Goal: Find specific page/section: Find specific page/section

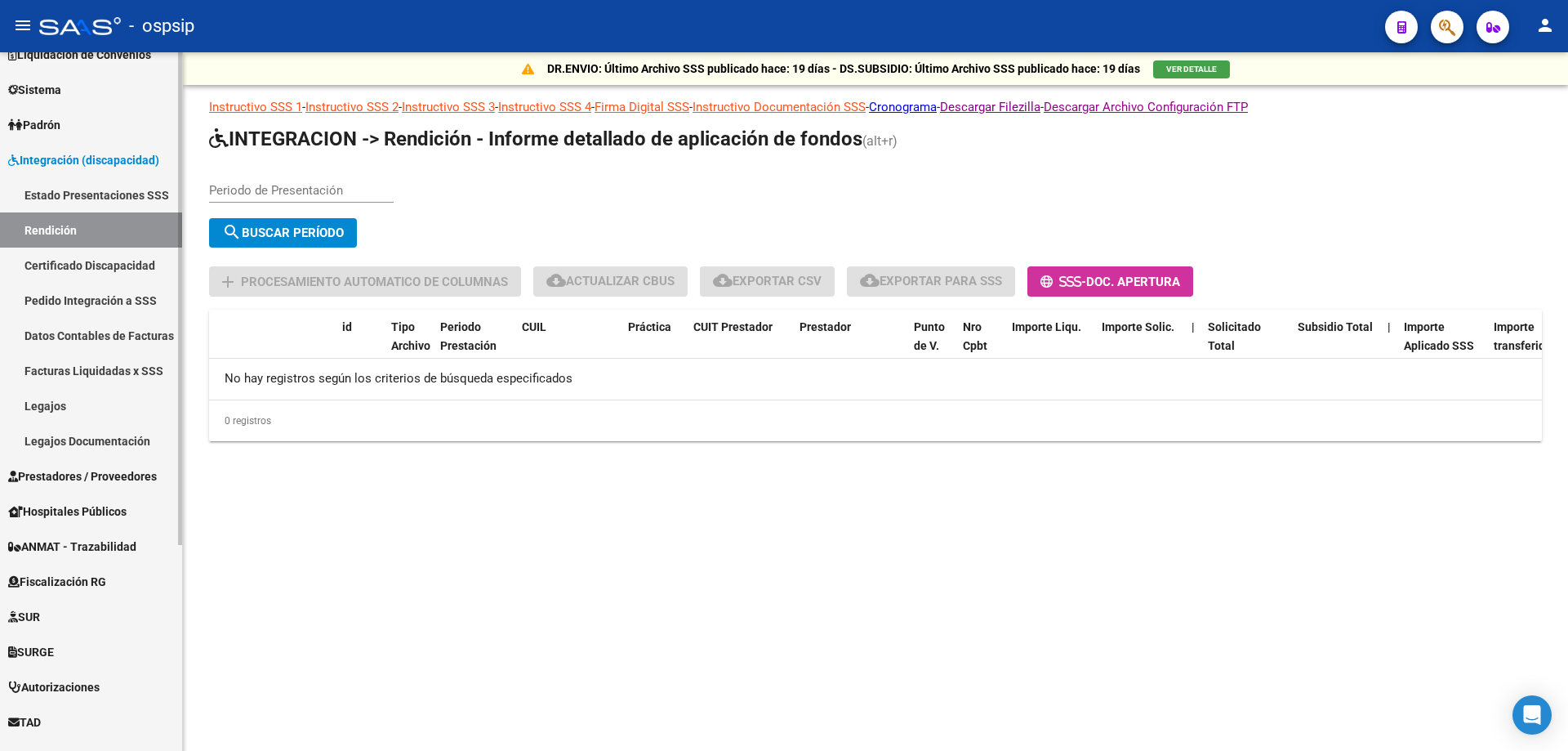
scroll to position [164, 0]
click at [81, 481] on span "Prestadores / Proveedores" at bounding box center [83, 475] width 149 height 18
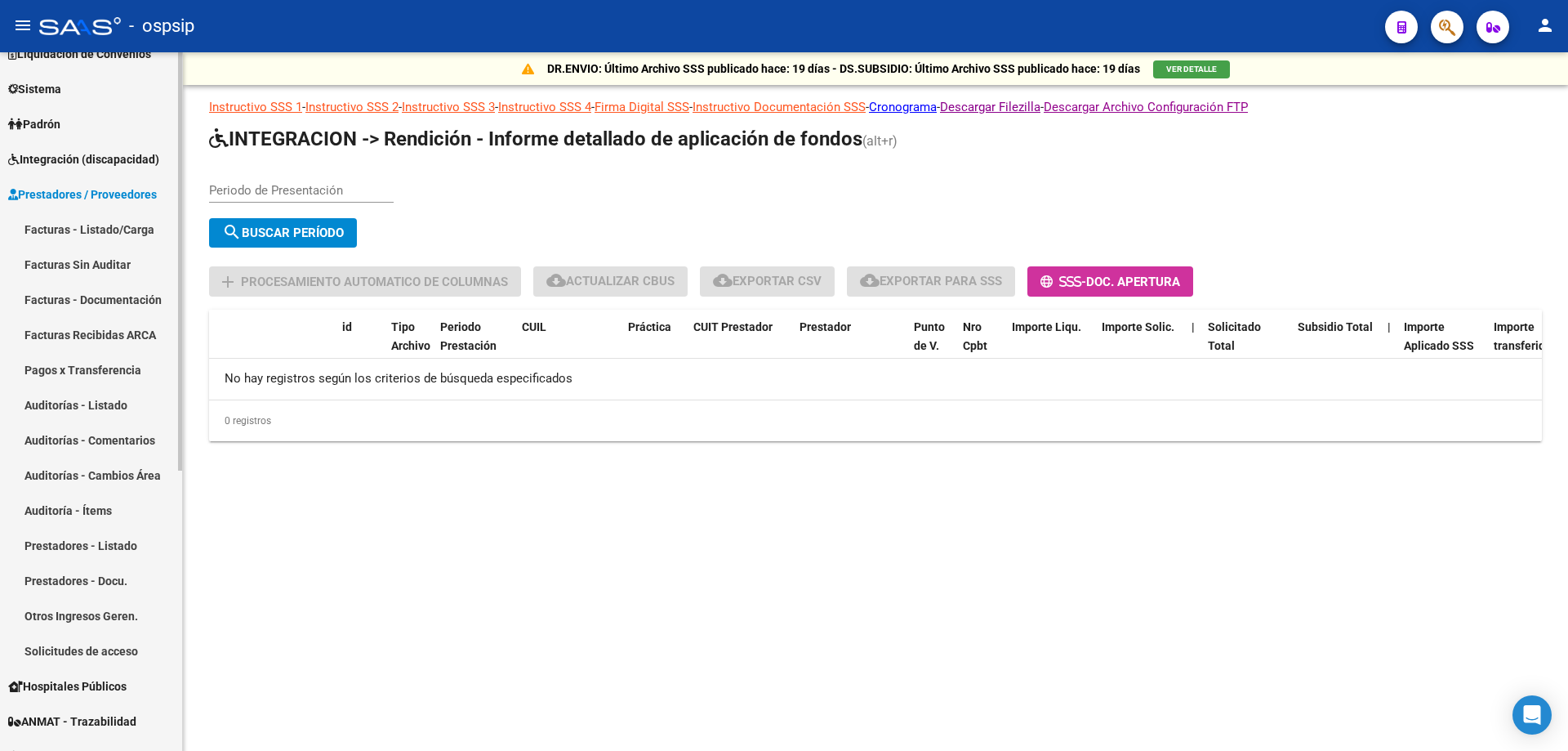
click at [67, 225] on link "Facturas - Listado/Carga" at bounding box center [91, 230] width 182 height 35
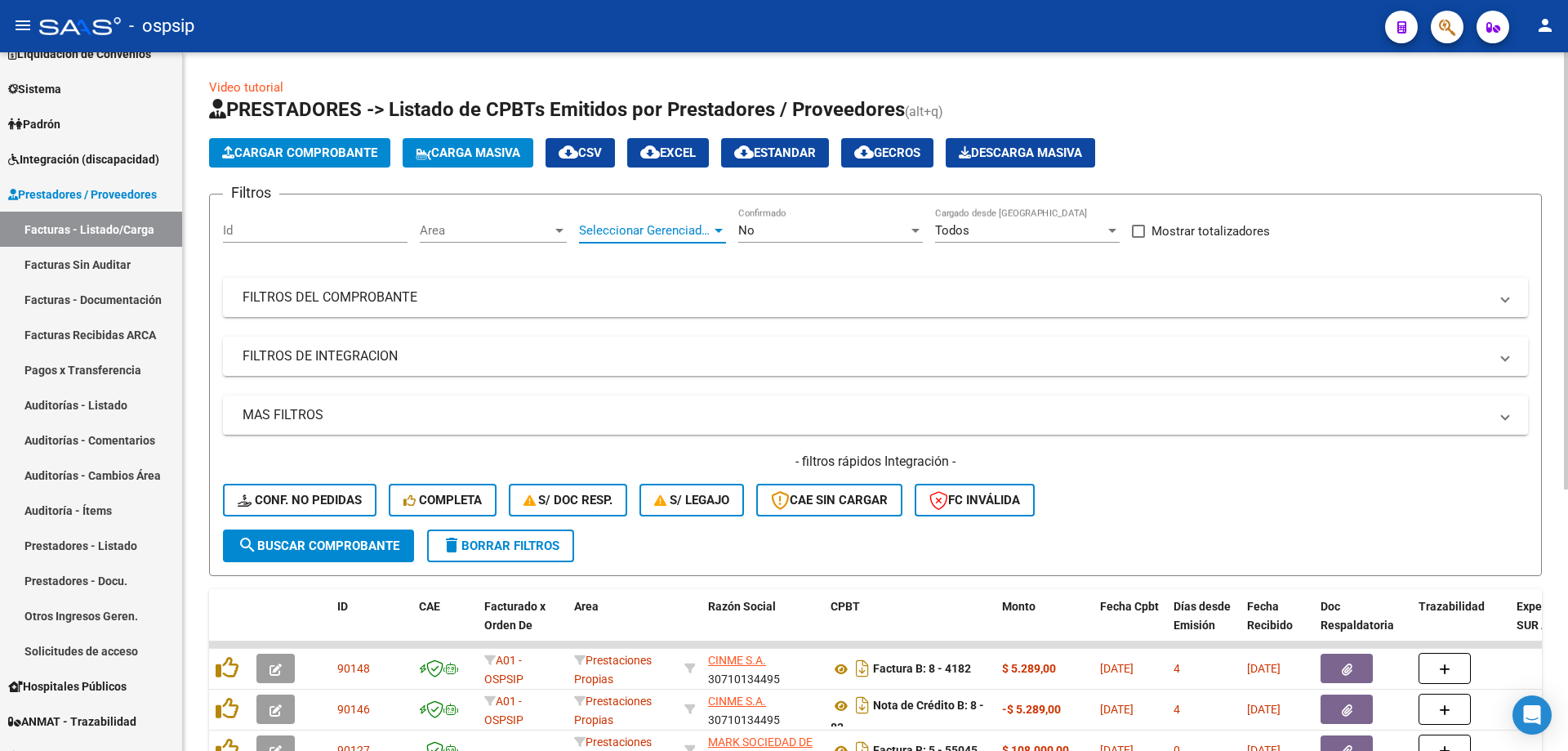
click at [678, 236] on span "Seleccionar Gerenciador" at bounding box center [645, 231] width 132 height 15
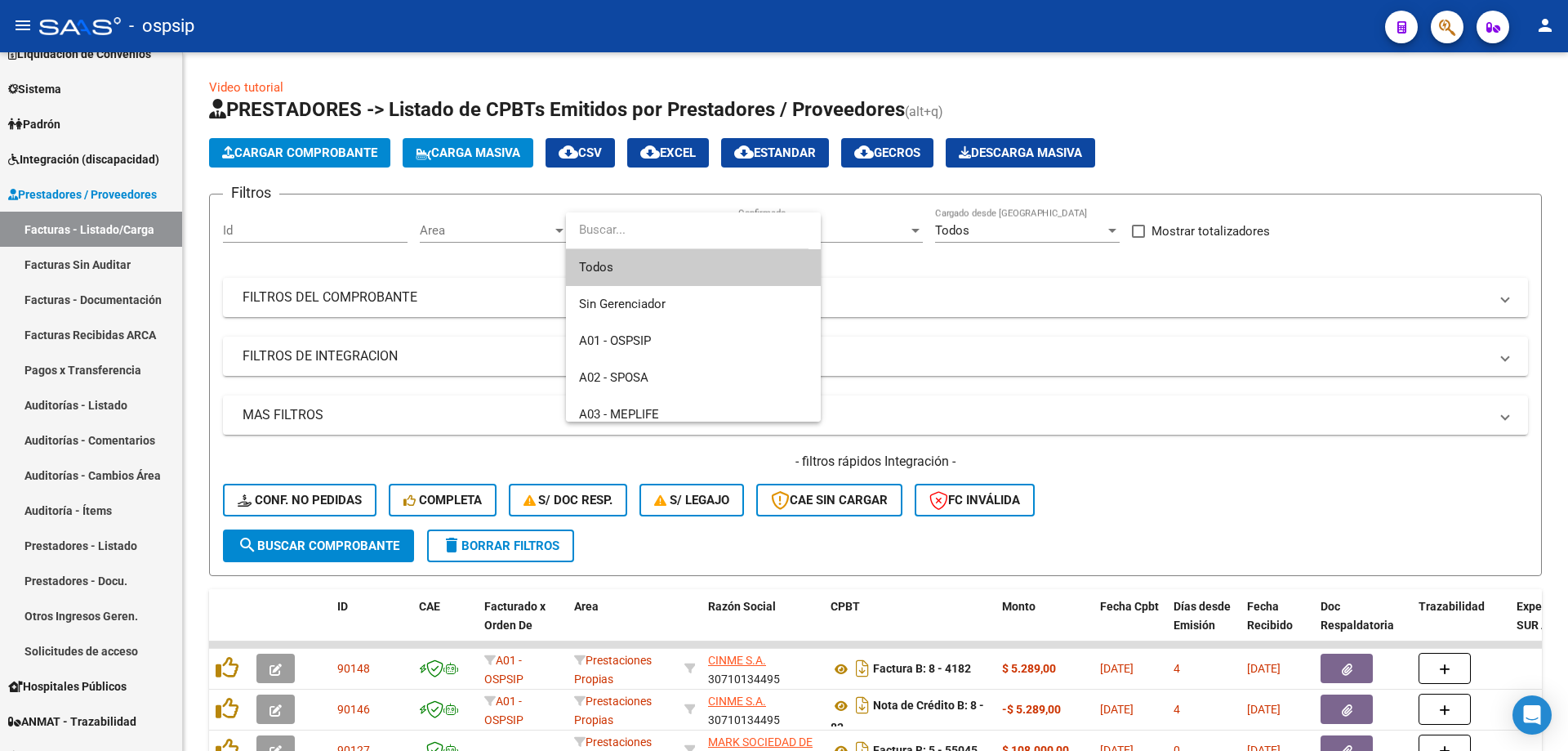
click at [678, 270] on span "Todos" at bounding box center [693, 268] width 229 height 37
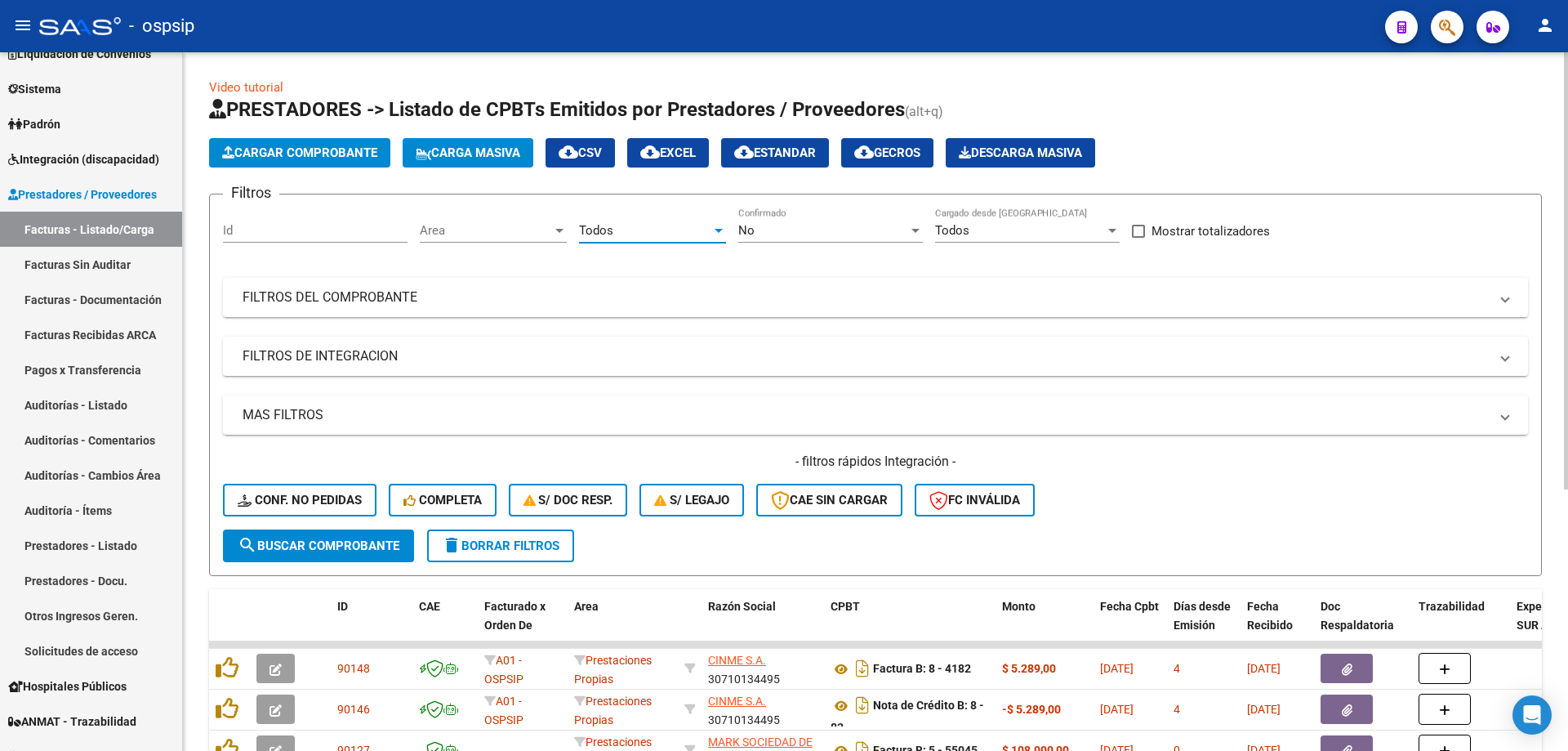
click at [792, 226] on div "No" at bounding box center [823, 231] width 170 height 15
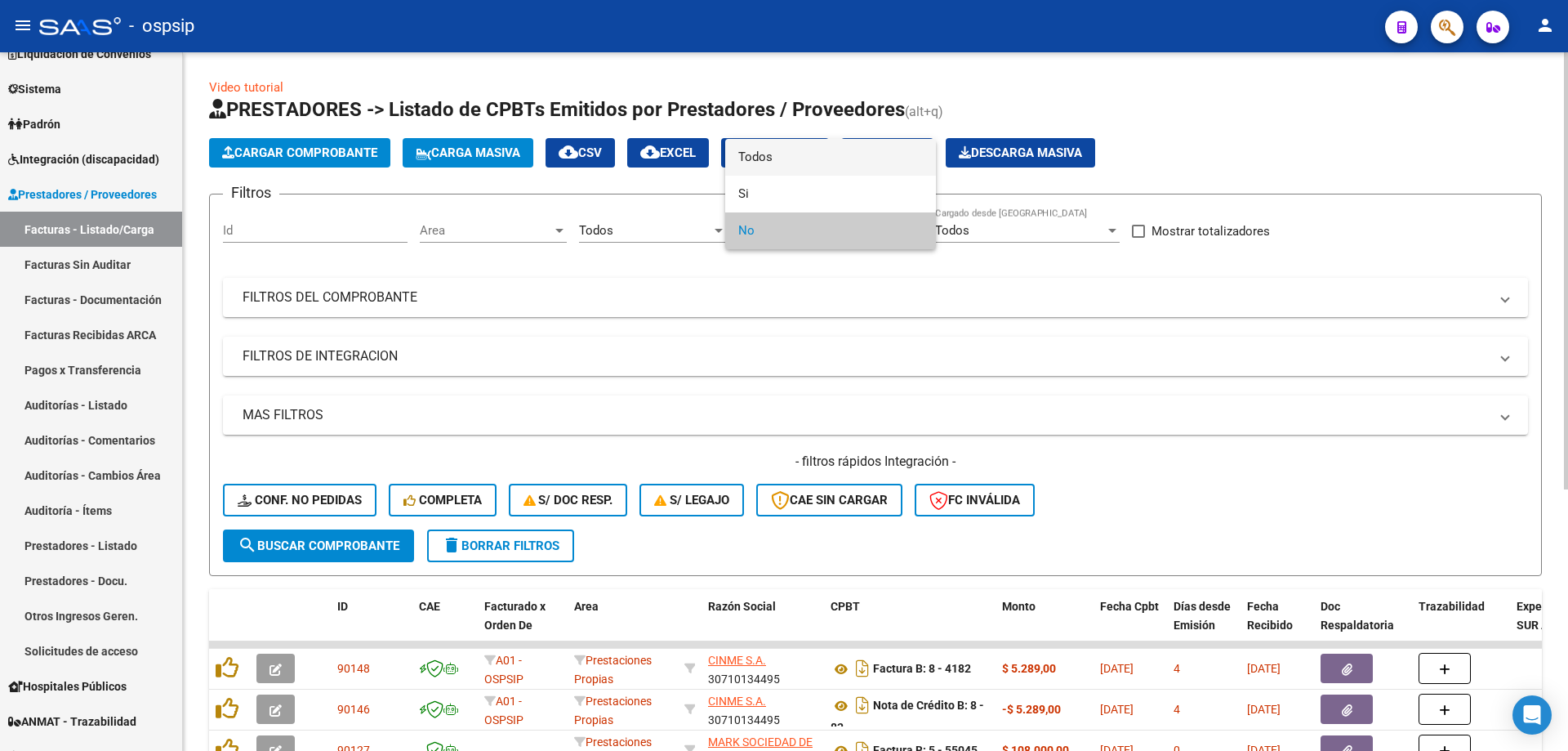
click at [796, 165] on span "Todos" at bounding box center [830, 157] width 185 height 37
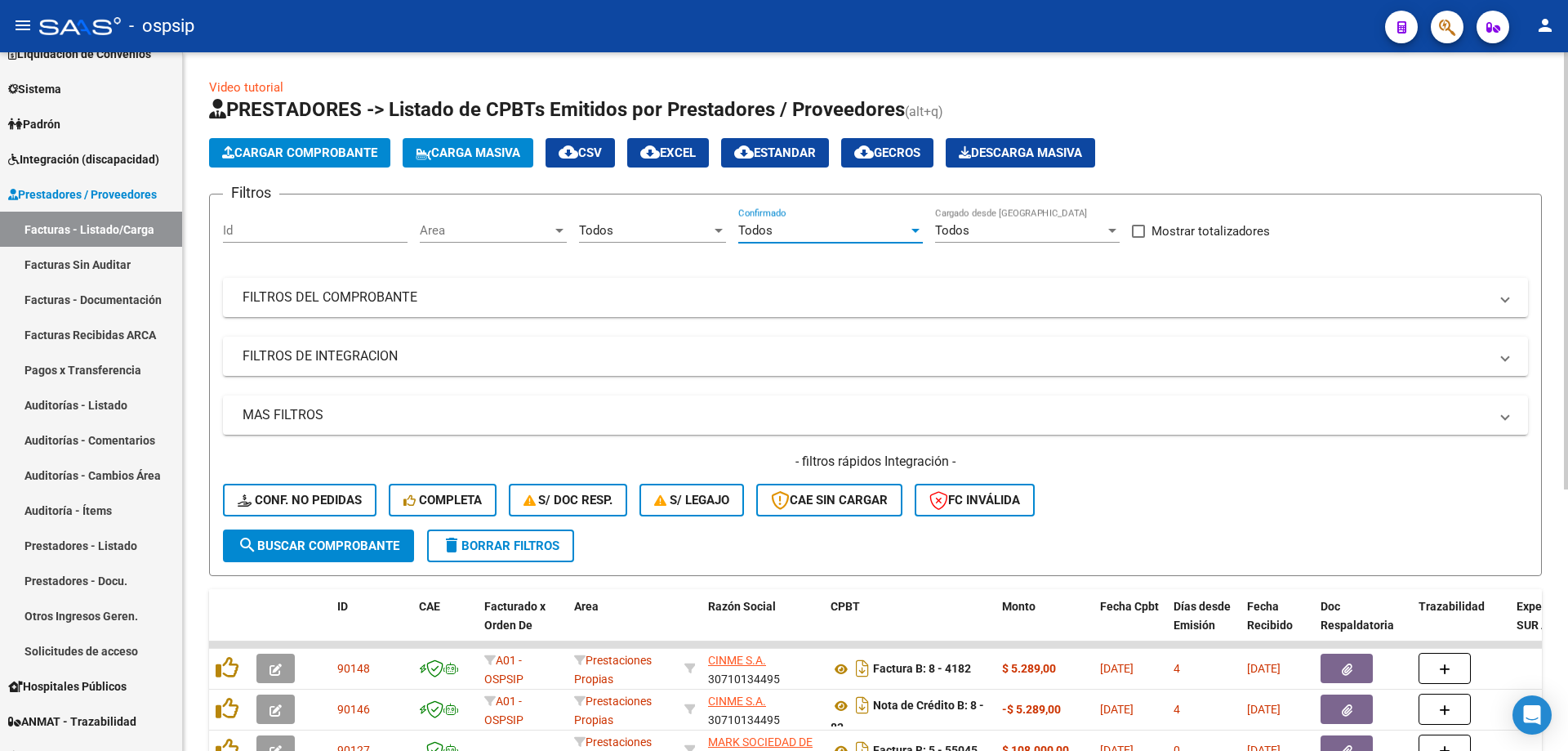
click at [1001, 231] on div "Todos" at bounding box center [1020, 231] width 170 height 15
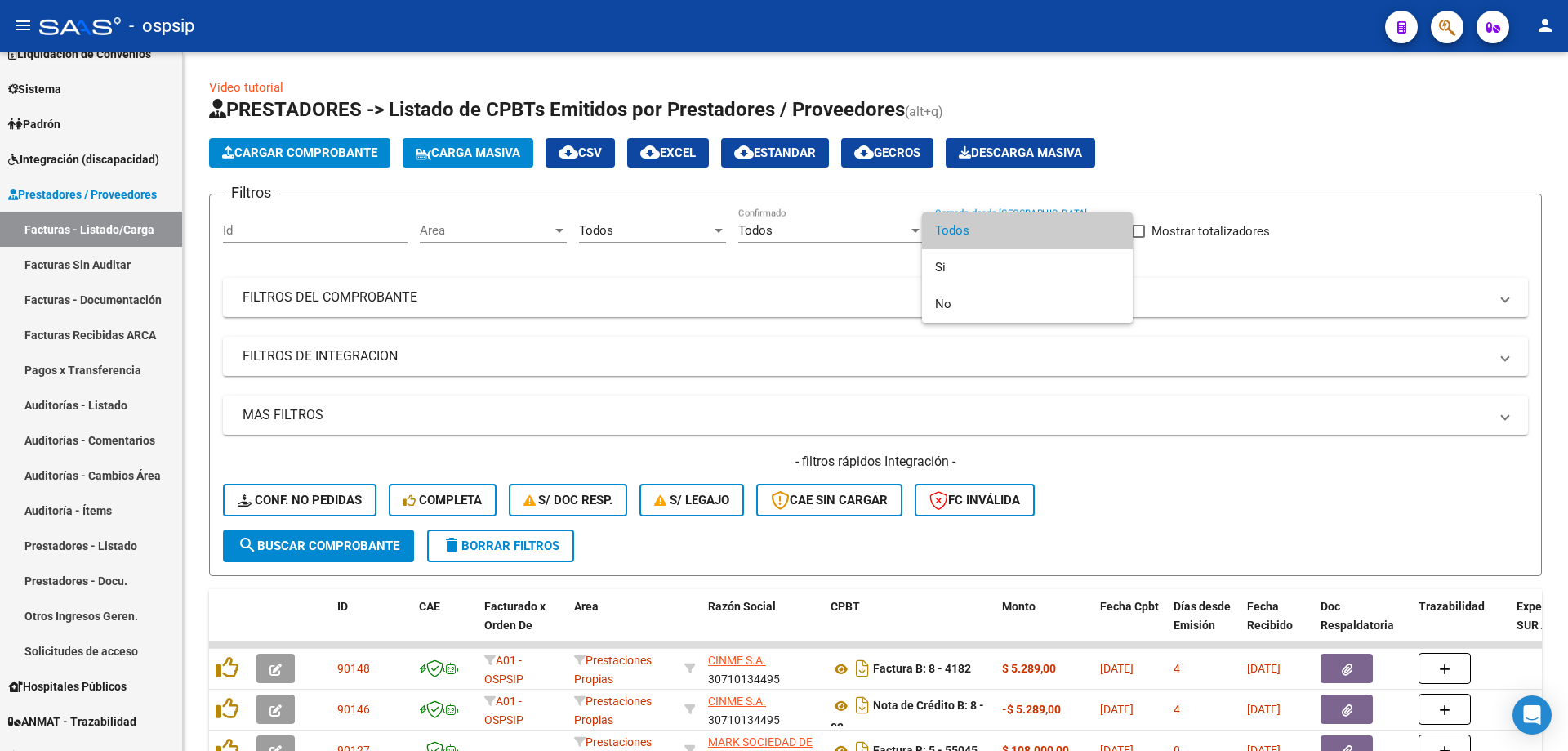
click at [1009, 246] on span "Todos" at bounding box center [1027, 231] width 185 height 37
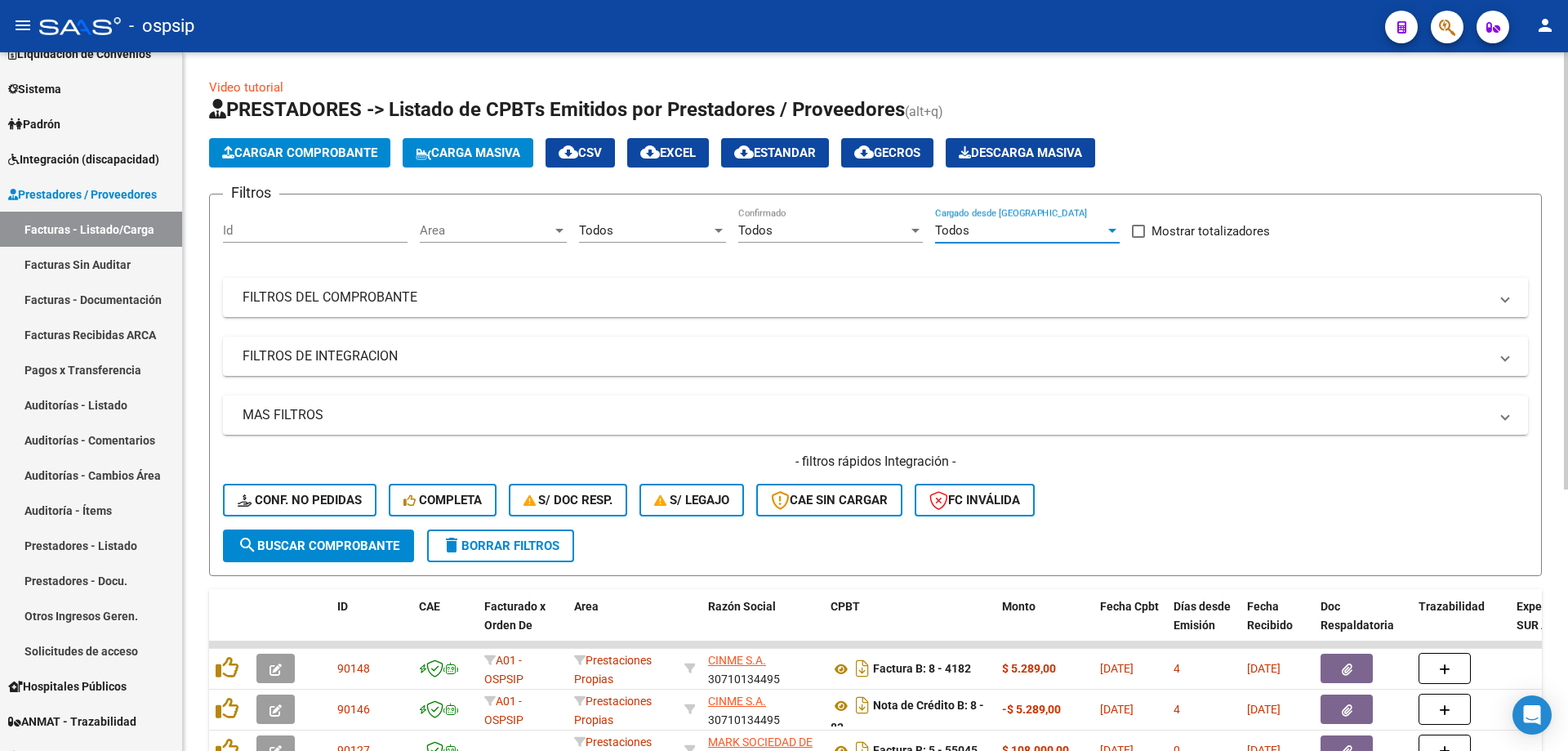
click at [431, 323] on div "Filtros Id Area Area Todos Seleccionar Gerenciador Todos Confirmado Todos Carga…" at bounding box center [876, 368] width 1305 height 322
click at [433, 314] on mat-expansion-panel-header "FILTROS DEL COMPROBANTE" at bounding box center [876, 297] width 1305 height 39
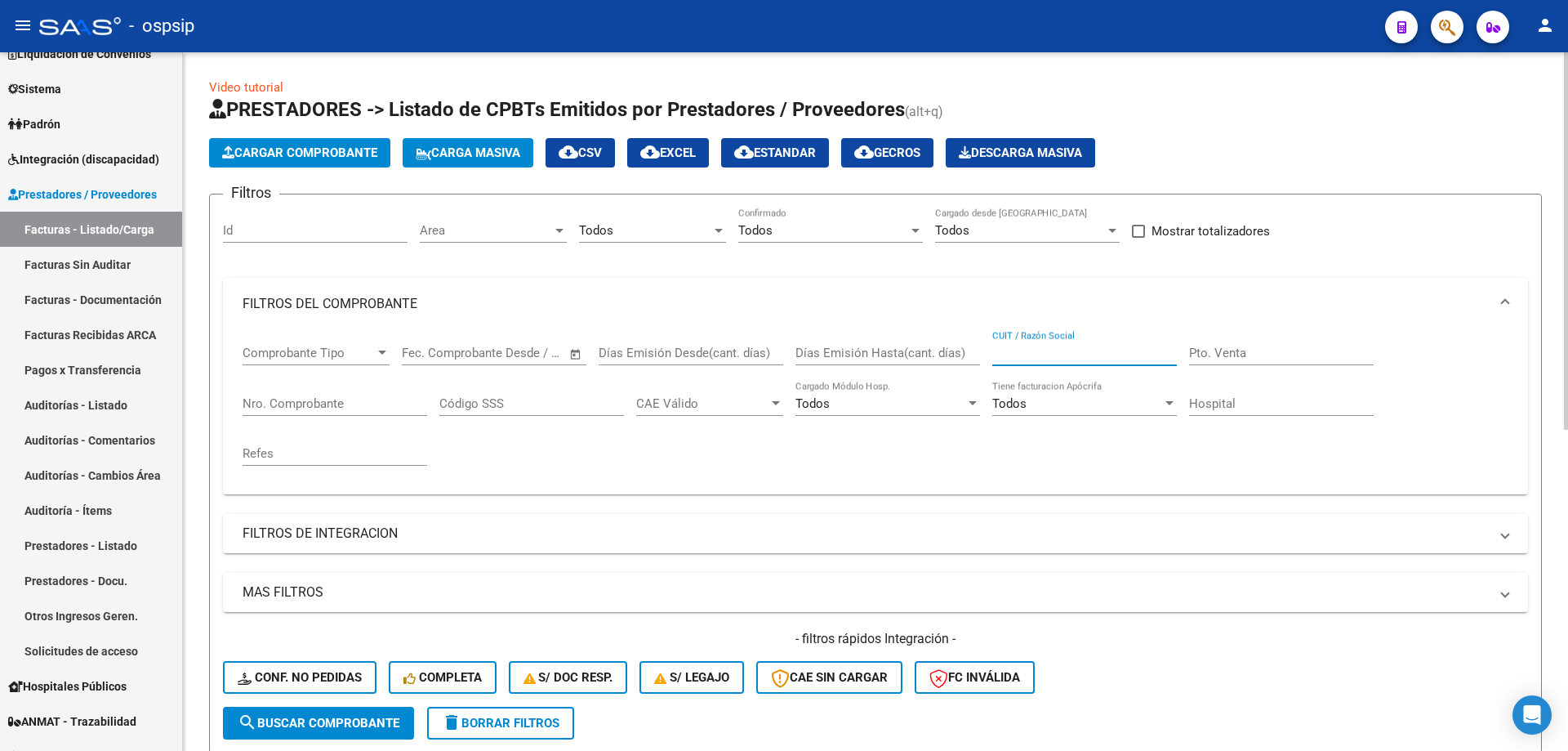
click at [1064, 346] on input "CUIT / Razón Social" at bounding box center [1085, 353] width 185 height 15
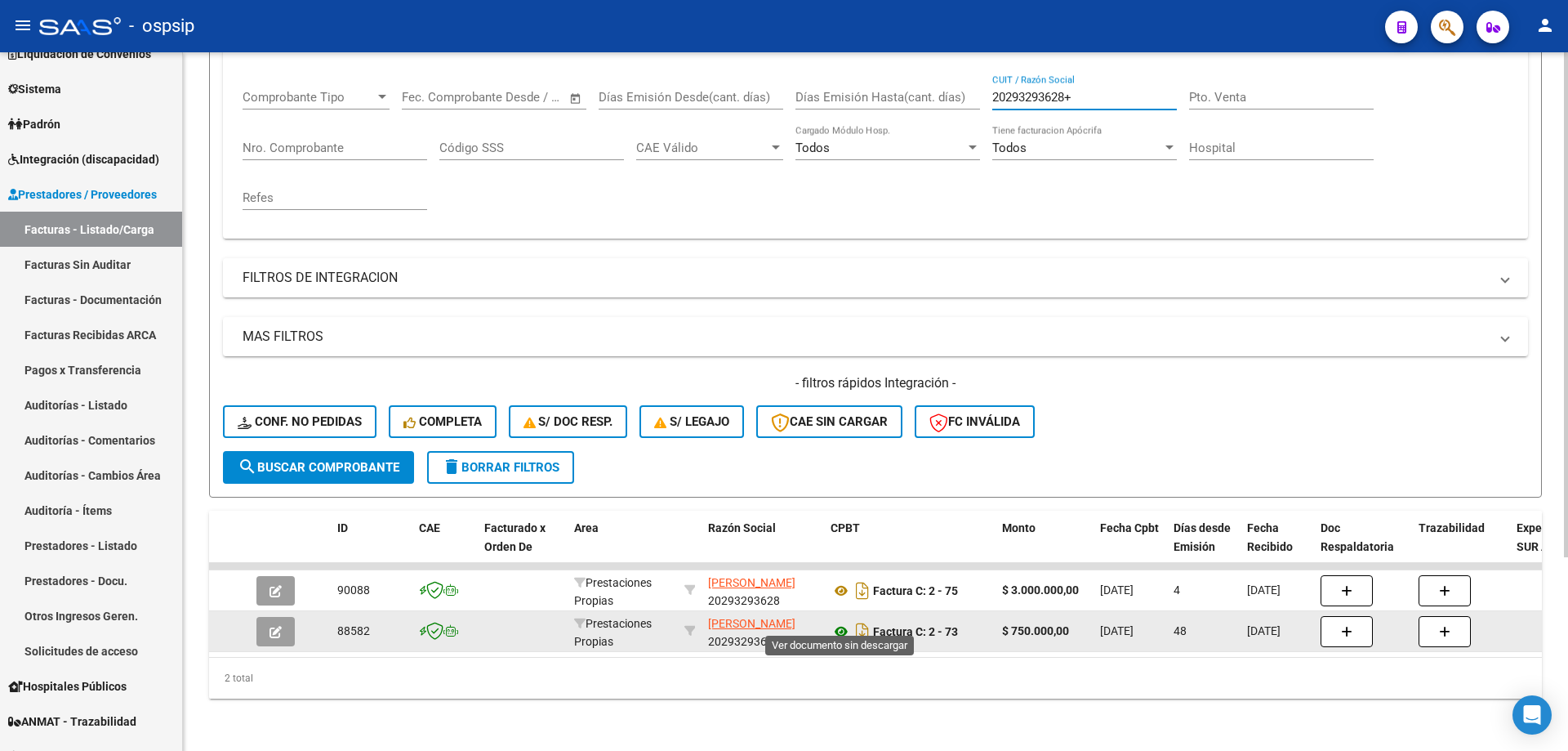
type input "20293293628+"
click at [837, 623] on icon at bounding box center [841, 631] width 21 height 20
